Goal: Task Accomplishment & Management: Complete application form

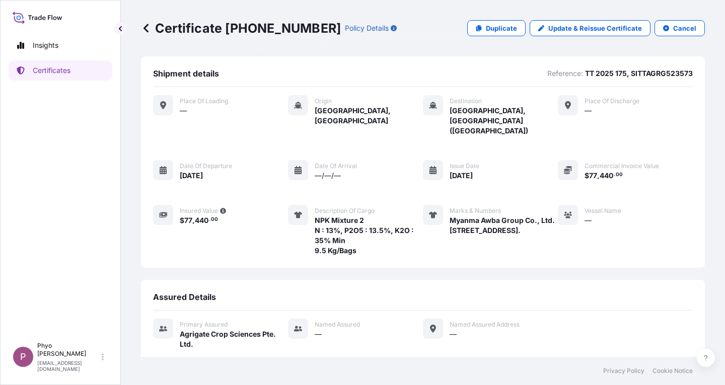
scroll to position [100, 0]
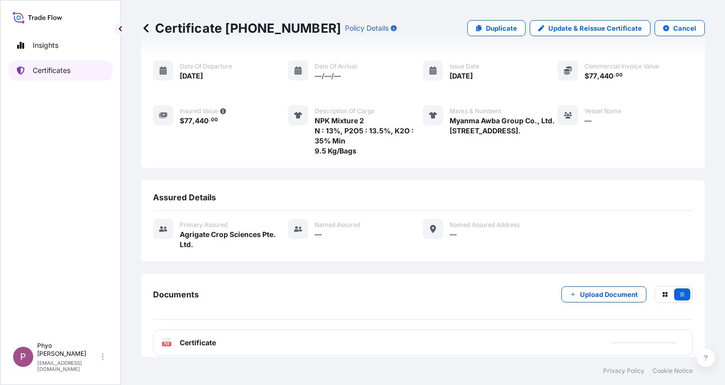
click at [43, 70] on p "Certificates" at bounding box center [52, 70] width 38 height 10
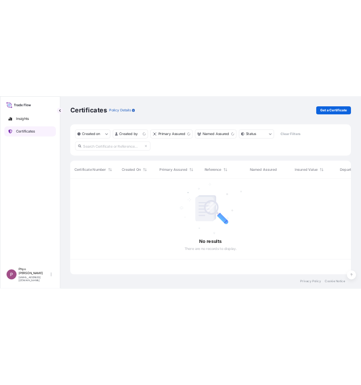
scroll to position [190, 556]
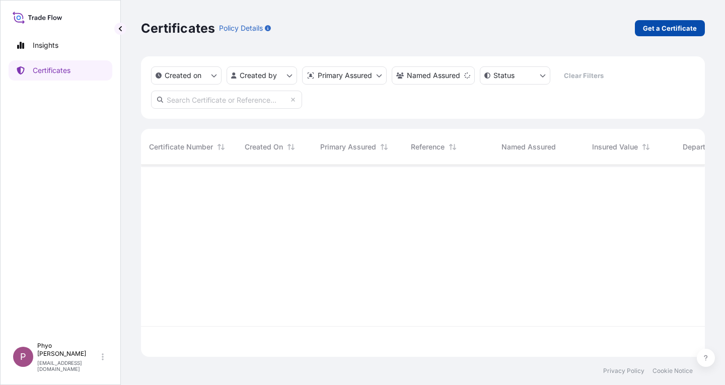
click at [683, 24] on p "Get a Certificate" at bounding box center [670, 28] width 54 height 10
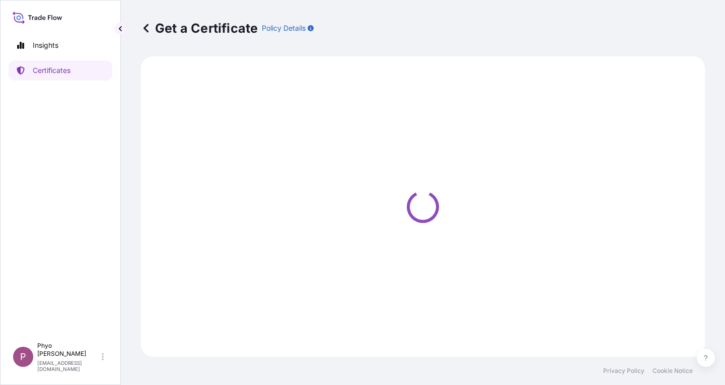
select select "Sea"
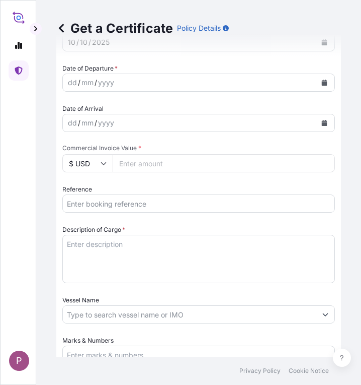
scroll to position [352, 0]
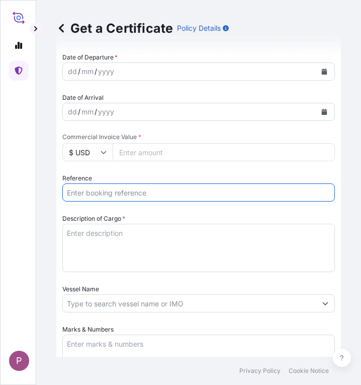
click at [96, 192] on input "Reference" at bounding box center [198, 192] width 273 height 18
paste input "TTF-202516"
click at [151, 192] on input "TTF-2025169," at bounding box center [198, 192] width 273 height 18
paste input "ONEYCSBF01285800"
type input "TTF-2025169, ONEYCSBF01285800"
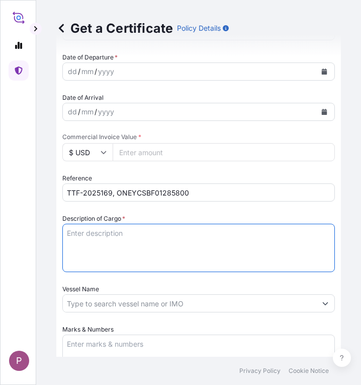
click at [89, 235] on textarea "Description of Cargo *" at bounding box center [198, 247] width 273 height 48
paste textarea "1 Fertilizer Kg 499,560.00 0.7800 389,656.80 Diammonium Phosphate Fertilizer N …"
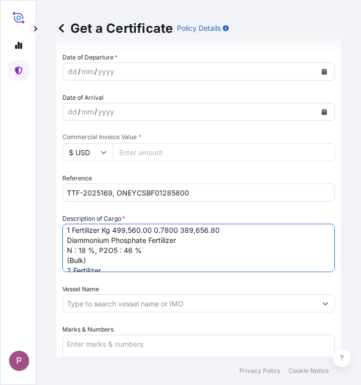
scroll to position [0, 0]
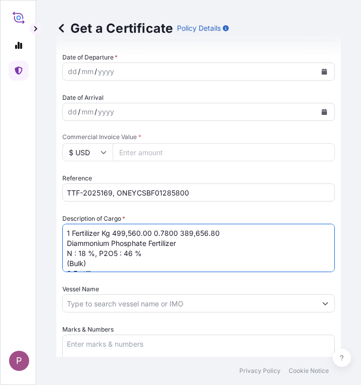
click at [103, 232] on textarea "1 Fertilizer Kg 499,560.00 0.7800 389,656.80 Diammonium Phosphate Fertilizer N …" at bounding box center [198, 247] width 273 height 48
click at [177, 232] on textarea "1 Fertilizer Kg 499,560.00 0.7800 389,656.80 Diammonium Phosphate Fertilizer N …" at bounding box center [198, 247] width 273 height 48
click at [160, 226] on textarea "1 Fertilizer 389,656.80 Diammonium Phosphate Fertilizer N : 18 %, P2O5 : 46 % (…" at bounding box center [198, 247] width 273 height 48
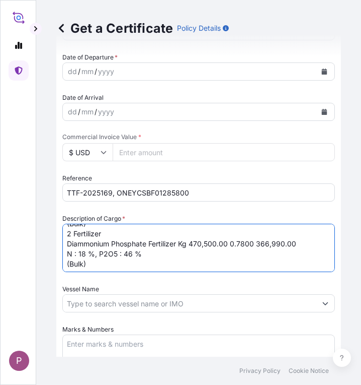
scroll to position [41, 0]
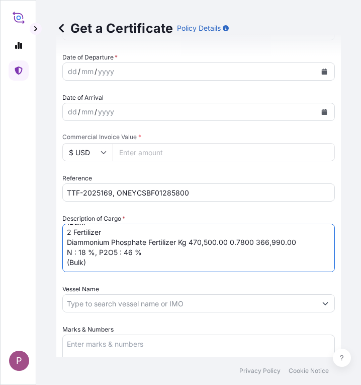
click at [179, 241] on textarea "1 Fertilizer Diammonium Phosphate Fertilizer N : 18 %, P2O5 : 46 % (Bulk) 2 Fer…" at bounding box center [198, 247] width 273 height 48
click at [253, 242] on textarea "1 Fertilizer Diammonium Phosphate Fertilizer N : 18 %, P2O5 : 46 % (Bulk) 2 Fer…" at bounding box center [198, 247] width 273 height 48
click at [243, 241] on textarea "1 Fertilizer Diammonium Phosphate Fertilizer N : 18 %, P2O5 : 46 % (Bulk) 2 Fer…" at bounding box center [198, 247] width 273 height 48
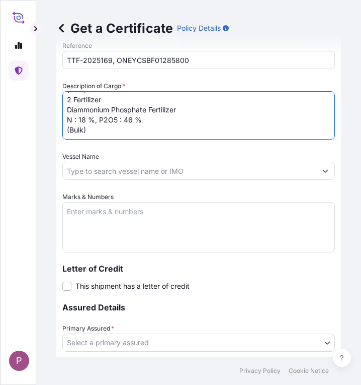
scroll to position [503, 0]
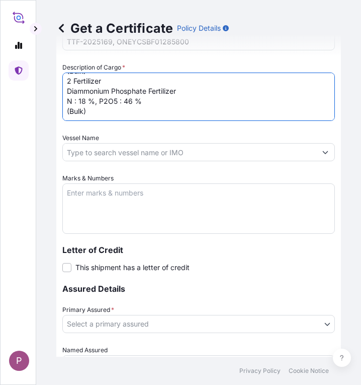
type textarea "1 Fertilizer Diammonium Phosphate Fertilizer N : 18 %, P2O5 : 46 % (Bulk) 2 Fer…"
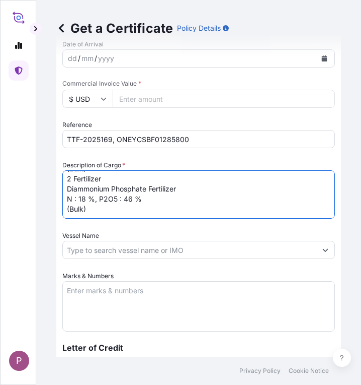
scroll to position [403, 0]
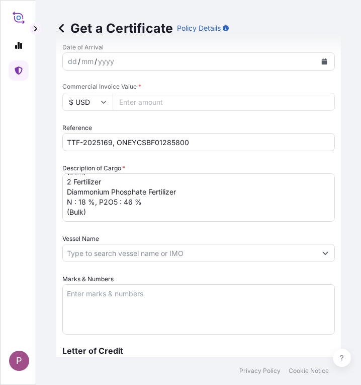
click at [154, 100] on input "Commercial Invoice Value *" at bounding box center [224, 102] width 222 height 18
paste input "832311.48"
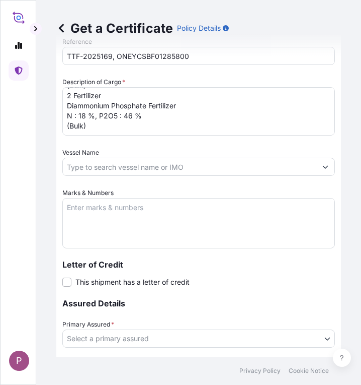
scroll to position [503, 0]
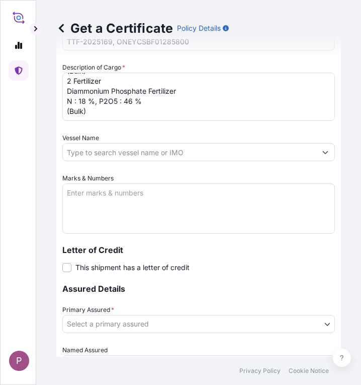
type input "832311.48"
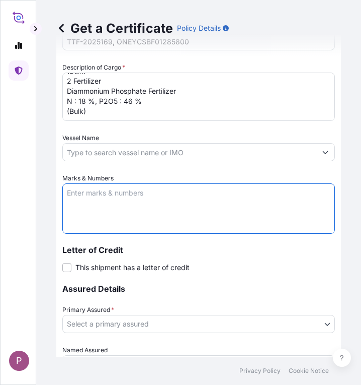
click at [86, 198] on textarea "Marks & Numbers" at bounding box center [198, 208] width 273 height 50
paste textarea "Myanma Awba Industries Co.,Ltd [STREET_ADDRESS][PERSON_NAME]"
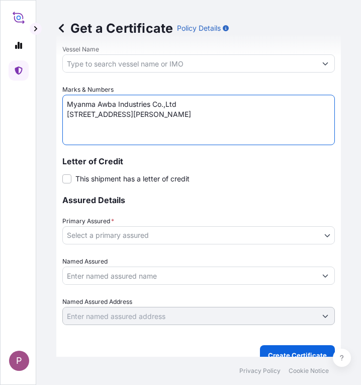
scroll to position [604, 0]
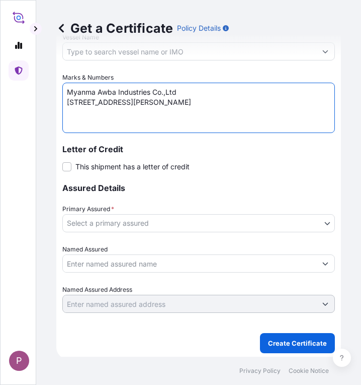
type textarea "Myanma Awba Industries Co.,Ltd [STREET_ADDRESS][PERSON_NAME]"
click at [211, 222] on body "P Get a Certificate Policy Details Route Details Cover door to port - Add loadi…" at bounding box center [180, 192] width 361 height 385
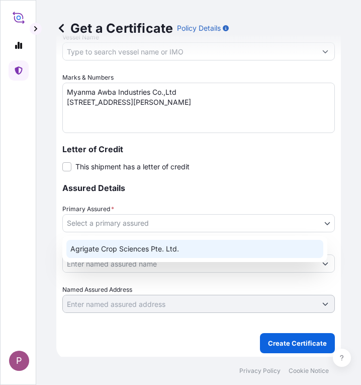
click at [187, 250] on div "Agrigate Crop Sciences Pte. Ltd." at bounding box center [194, 249] width 257 height 18
select select "31456"
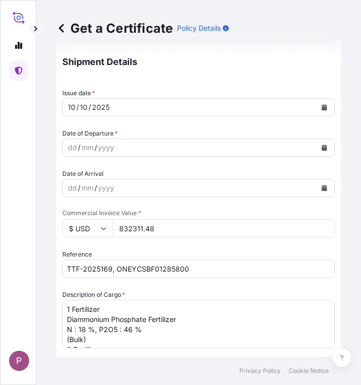
scroll to position [254, 0]
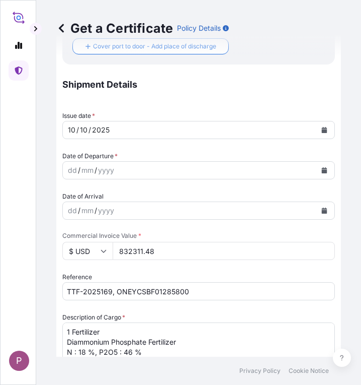
click at [322, 170] on icon "Calendar" at bounding box center [325, 170] width 6 height 6
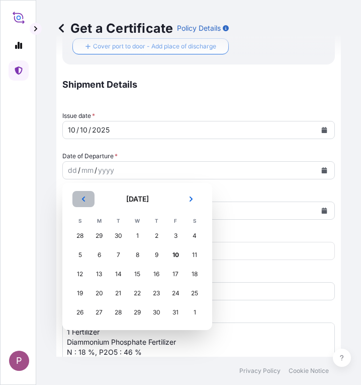
click at [85, 199] on icon "Previous" at bounding box center [84, 199] width 6 height 6
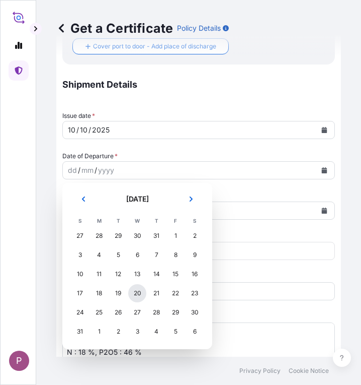
click at [142, 293] on div "20" at bounding box center [137, 293] width 18 height 18
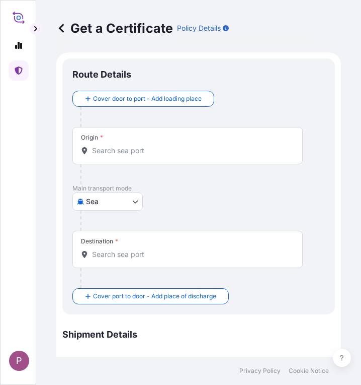
scroll to position [2, 0]
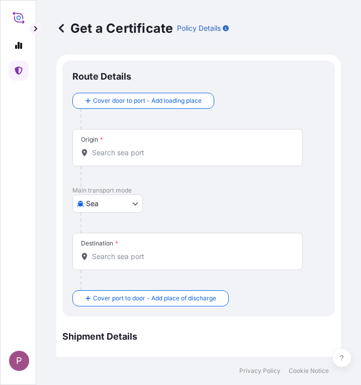
click at [143, 153] on input "Origin *" at bounding box center [191, 152] width 198 height 10
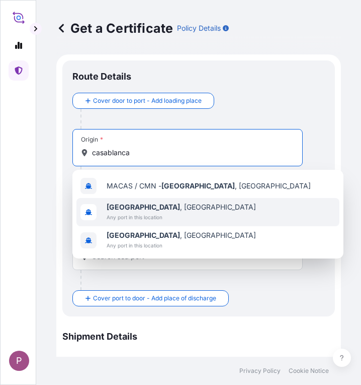
click at [187, 219] on div "[GEOGRAPHIC_DATA] , [GEOGRAPHIC_DATA] Any port in this location" at bounding box center [208, 212] width 263 height 28
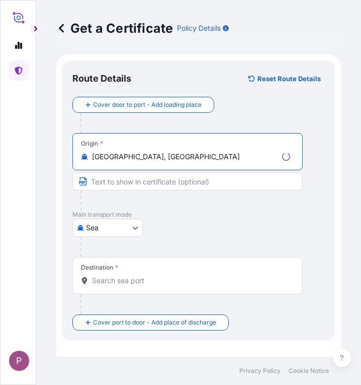
type input "[GEOGRAPHIC_DATA], [GEOGRAPHIC_DATA]"
click at [126, 288] on div "Destination *" at bounding box center [187, 275] width 231 height 37
click at [126, 285] on input "Destination *" at bounding box center [191, 280] width 198 height 10
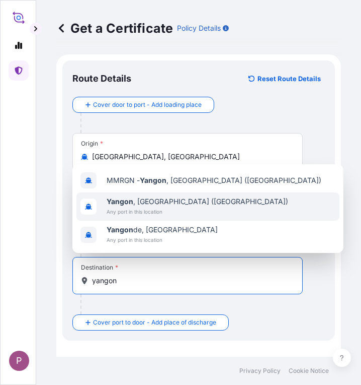
click at [167, 201] on span "[GEOGRAPHIC_DATA] , [GEOGRAPHIC_DATA] ([GEOGRAPHIC_DATA])" at bounding box center [198, 201] width 182 height 10
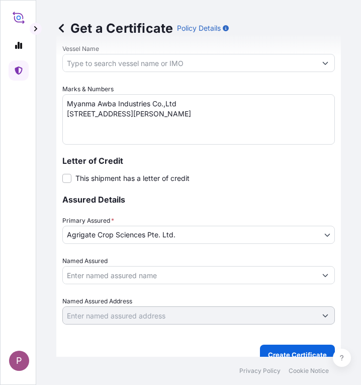
scroll to position [650, 0]
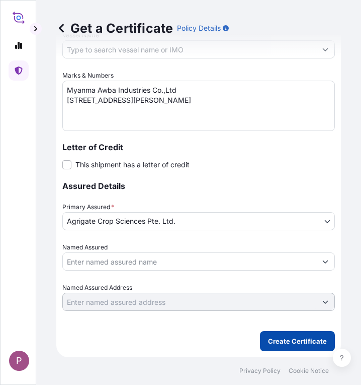
type input "[GEOGRAPHIC_DATA], [GEOGRAPHIC_DATA] ([GEOGRAPHIC_DATA])"
click at [276, 346] on button "Create Certificate" at bounding box center [297, 341] width 75 height 20
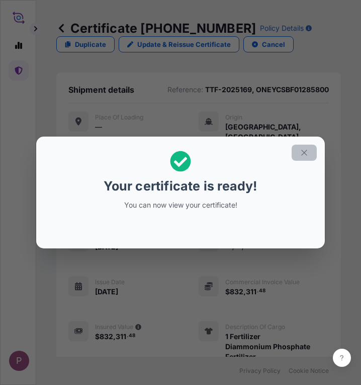
click at [307, 156] on icon "button" at bounding box center [304, 152] width 9 height 9
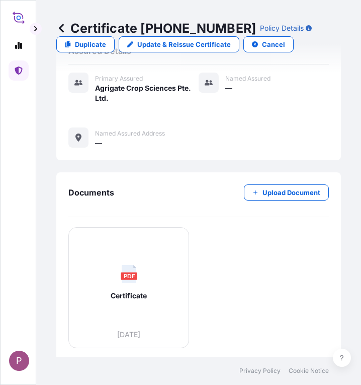
scroll to position [499, 0]
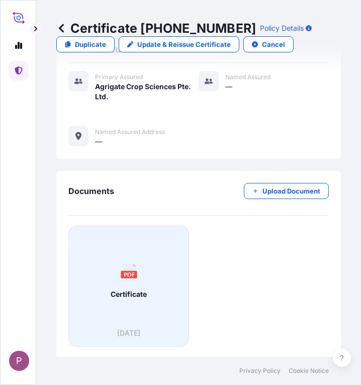
click at [151, 314] on div "PDF Certificate" at bounding box center [129, 281] width 104 height 94
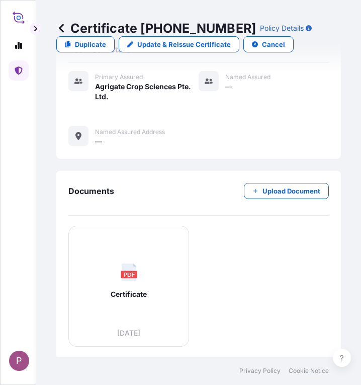
click at [17, 67] on icon at bounding box center [19, 70] width 8 height 8
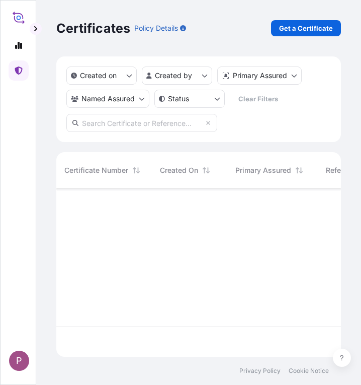
scroll to position [166, 277]
click at [306, 23] on p "Get a Certificate" at bounding box center [306, 28] width 54 height 10
select select "Sea"
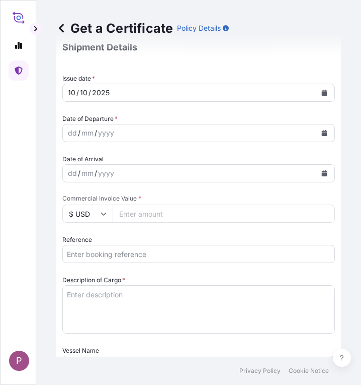
scroll to position [302, 0]
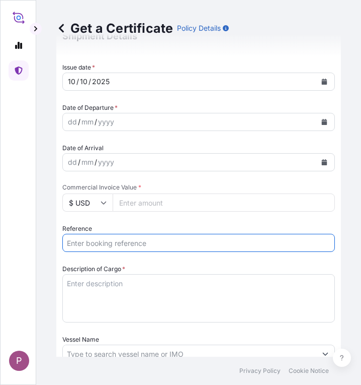
click at [110, 242] on input "Reference" at bounding box center [198, 243] width 273 height 18
paste input "TTF-2025170"
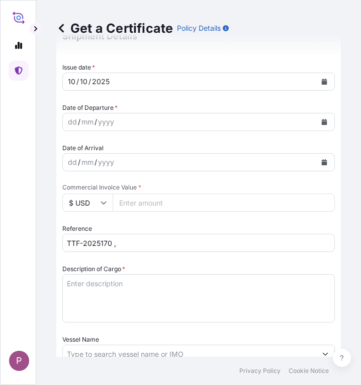
click at [143, 240] on input "TTF-2025170 ," at bounding box center [198, 243] width 273 height 18
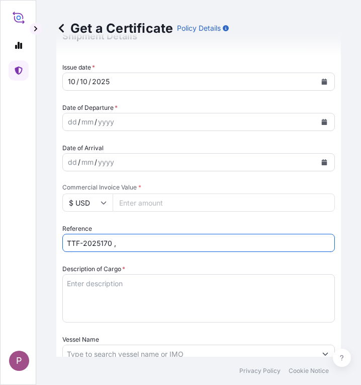
paste input "ONEYHKGFE2291400"
type input "TTF-2025170 , ONEYHKGFE2291400"
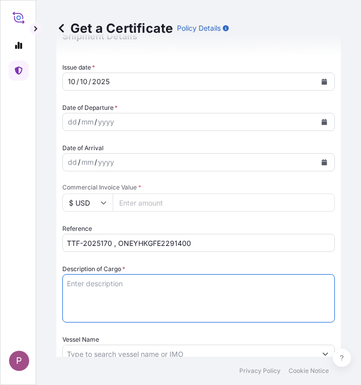
click at [122, 288] on textarea "Description of Cargo *" at bounding box center [198, 298] width 273 height 48
paste textarea "1 Fertilizer Kg 500,000.00 0.3500 175,000.00 NPK Fertilizer (15-9-5) N:15%, P2O…"
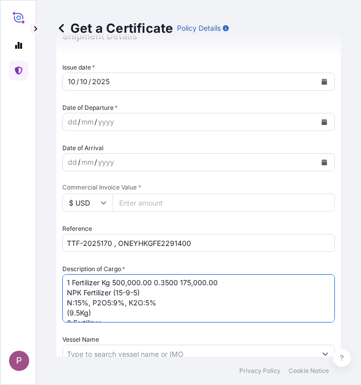
scroll to position [0, 0]
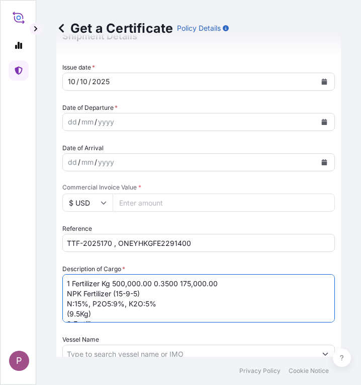
drag, startPoint x: 103, startPoint y: 282, endPoint x: 177, endPoint y: 281, distance: 74.5
click at [177, 281] on textarea "1 Fertilizer Kg 500,000.00 0.3500 175,000.00 NPK Fertilizer (15-9-5) N:15%, P2O…" at bounding box center [198, 298] width 273 height 48
click at [173, 285] on textarea "1 Fertilizer 175,000.00 NPK Fertilizer (15-9-5) N:15%, P2O5:9%, K2O:5% (9.5Kg) …" at bounding box center [198, 298] width 273 height 48
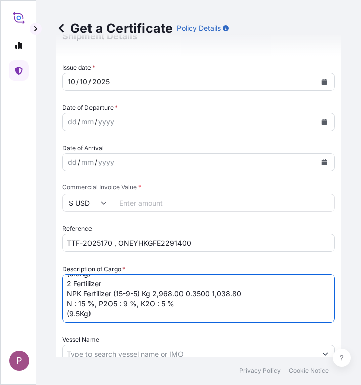
scroll to position [41, 0]
drag, startPoint x: 143, startPoint y: 291, endPoint x: 210, endPoint y: 293, distance: 66.5
click at [210, 293] on textarea "1 Fertilizer NPK Fertilizer (15-9-5) N:15%, P2O5:9%, K2O:5% (9.5Kg) 2 Fertilize…" at bounding box center [198, 298] width 273 height 48
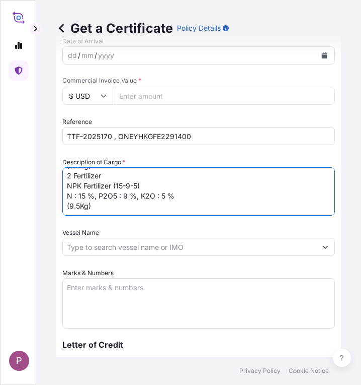
scroll to position [453, 0]
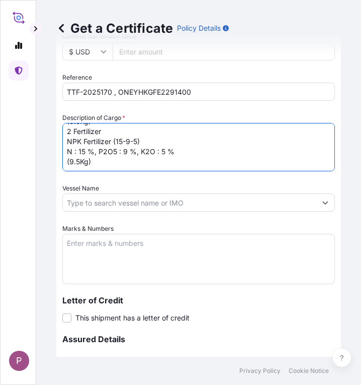
type textarea "1 Fertilizer NPK Fertilizer (15-9-5) N:15%, P2O5:9%, K2O:5% (9.5Kg) 2 Fertilize…"
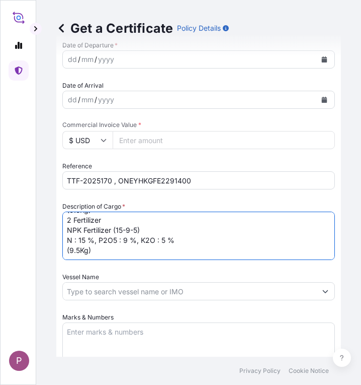
scroll to position [302, 0]
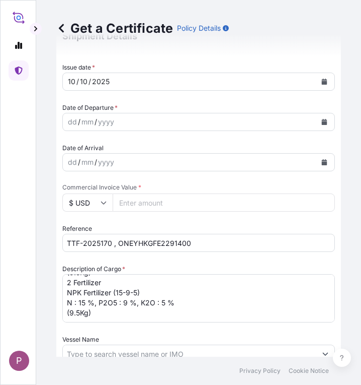
click at [137, 201] on input "Commercial Invoice Value *" at bounding box center [224, 202] width 222 height 18
paste input "193642.68"
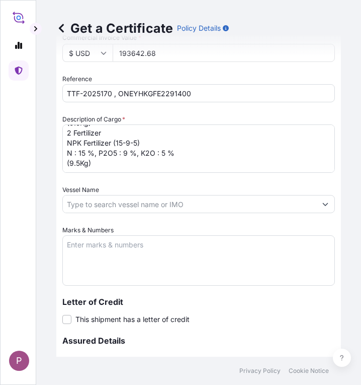
scroll to position [453, 0]
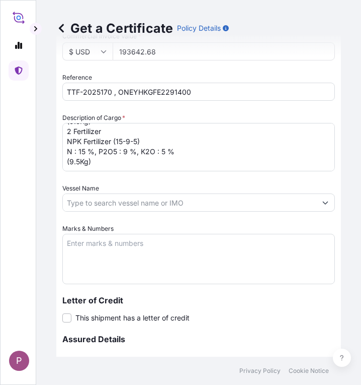
type input "193642.68"
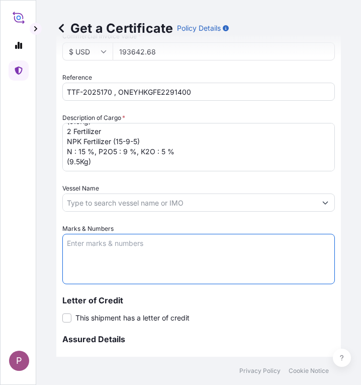
click at [122, 251] on textarea "Marks & Numbers" at bounding box center [198, 259] width 273 height 50
paste textarea "Myanma Awba Industries Co.,Ltd [STREET_ADDRESS][PERSON_NAME]"
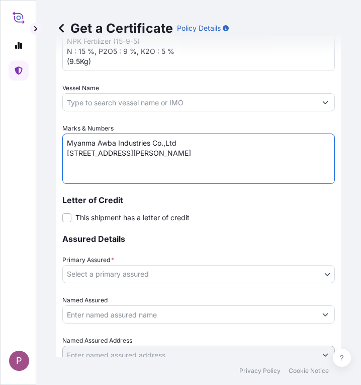
scroll to position [554, 0]
type textarea "Myanma Awba Industries Co.,Ltd [STREET_ADDRESS][PERSON_NAME]"
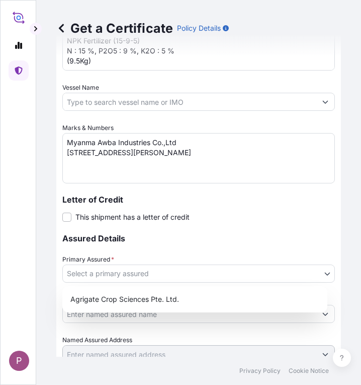
click at [171, 273] on body "P Get a Certificate Policy Details Route Details Cover door to port - Add loadi…" at bounding box center [180, 192] width 361 height 385
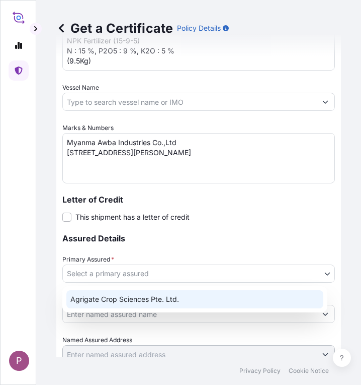
click at [171, 300] on div "Agrigate Crop Sciences Pte. Ltd." at bounding box center [194, 299] width 257 height 18
select select "31456"
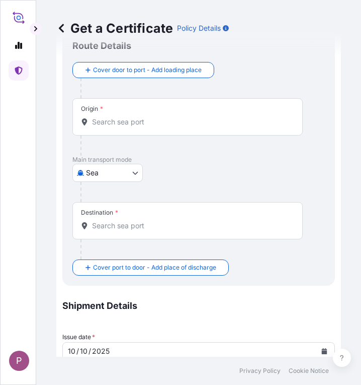
scroll to position [2, 0]
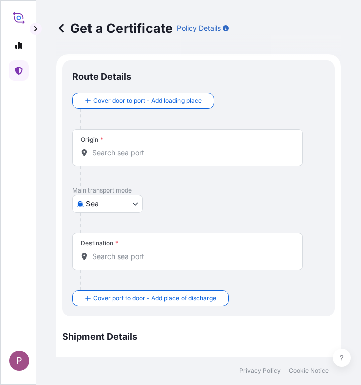
click at [110, 148] on input "Origin *" at bounding box center [191, 152] width 198 height 10
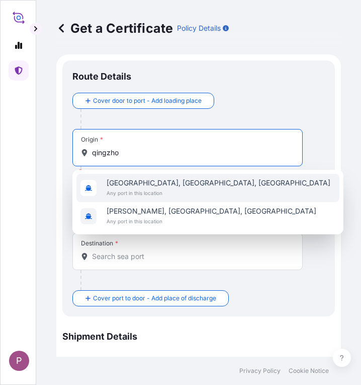
click at [228, 191] on div "[GEOGRAPHIC_DATA], [GEOGRAPHIC_DATA], [GEOGRAPHIC_DATA] Any port in this locati…" at bounding box center [208, 188] width 263 height 28
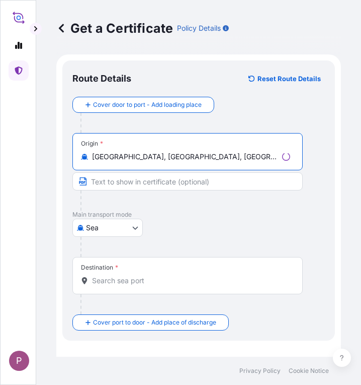
type input "[GEOGRAPHIC_DATA], [GEOGRAPHIC_DATA], [GEOGRAPHIC_DATA]"
click at [130, 279] on input "Destination *" at bounding box center [191, 280] width 198 height 10
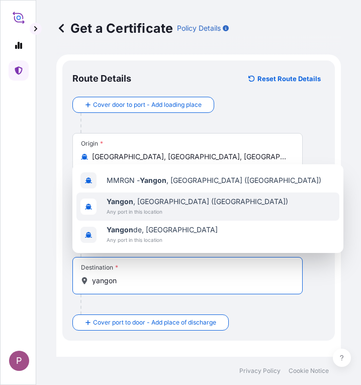
click at [172, 209] on span "Any port in this location" at bounding box center [198, 211] width 182 height 10
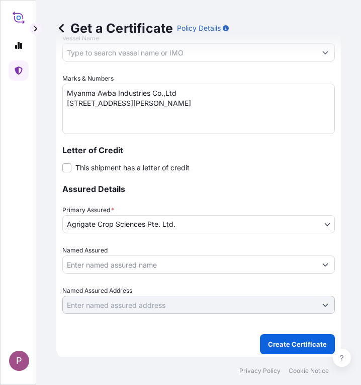
scroll to position [650, 0]
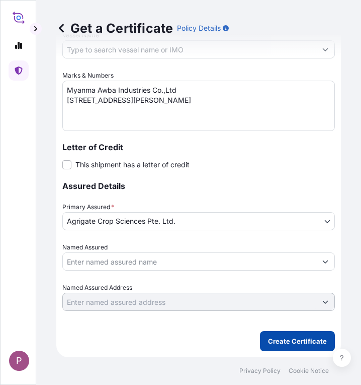
type input "[GEOGRAPHIC_DATA], [GEOGRAPHIC_DATA] ([GEOGRAPHIC_DATA])"
click at [283, 342] on p "Create Certificate" at bounding box center [297, 341] width 59 height 10
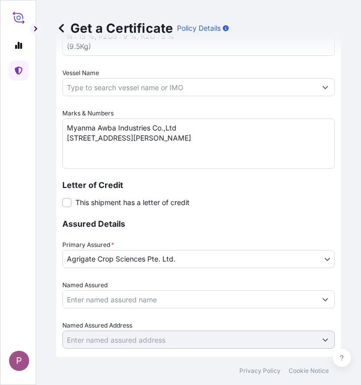
scroll to position [358, 0]
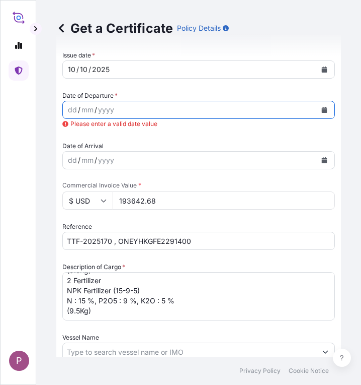
click at [322, 108] on icon "Calendar" at bounding box center [325, 110] width 6 height 6
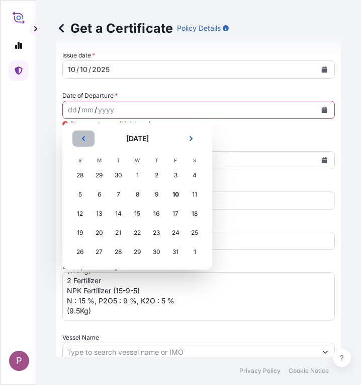
click at [85, 141] on icon "Previous" at bounding box center [84, 138] width 6 height 6
click at [118, 213] on div "16" at bounding box center [118, 213] width 18 height 18
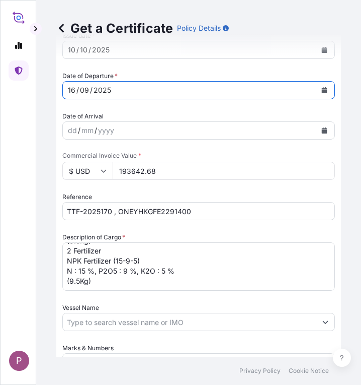
scroll to position [650, 0]
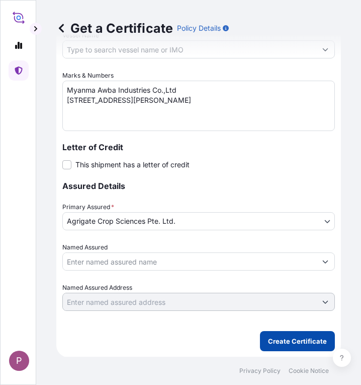
click at [298, 342] on p "Create Certificate" at bounding box center [297, 341] width 59 height 10
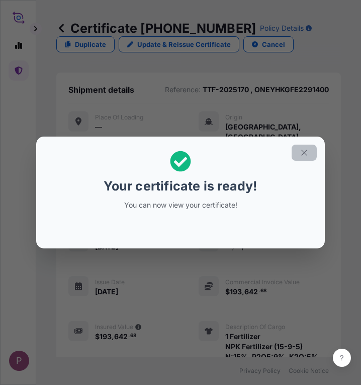
click at [302, 152] on icon "button" at bounding box center [304, 152] width 9 height 9
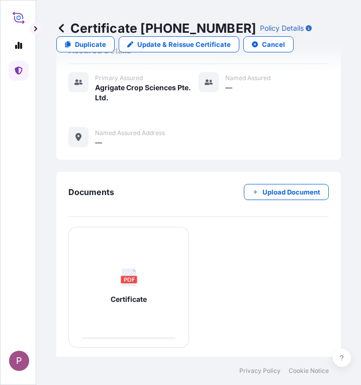
scroll to position [489, 0]
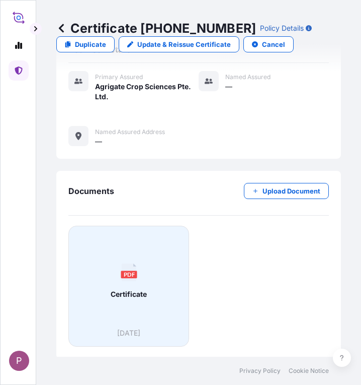
click at [149, 308] on div "PDF Certificate" at bounding box center [129, 281] width 104 height 94
